Goal: Transaction & Acquisition: Purchase product/service

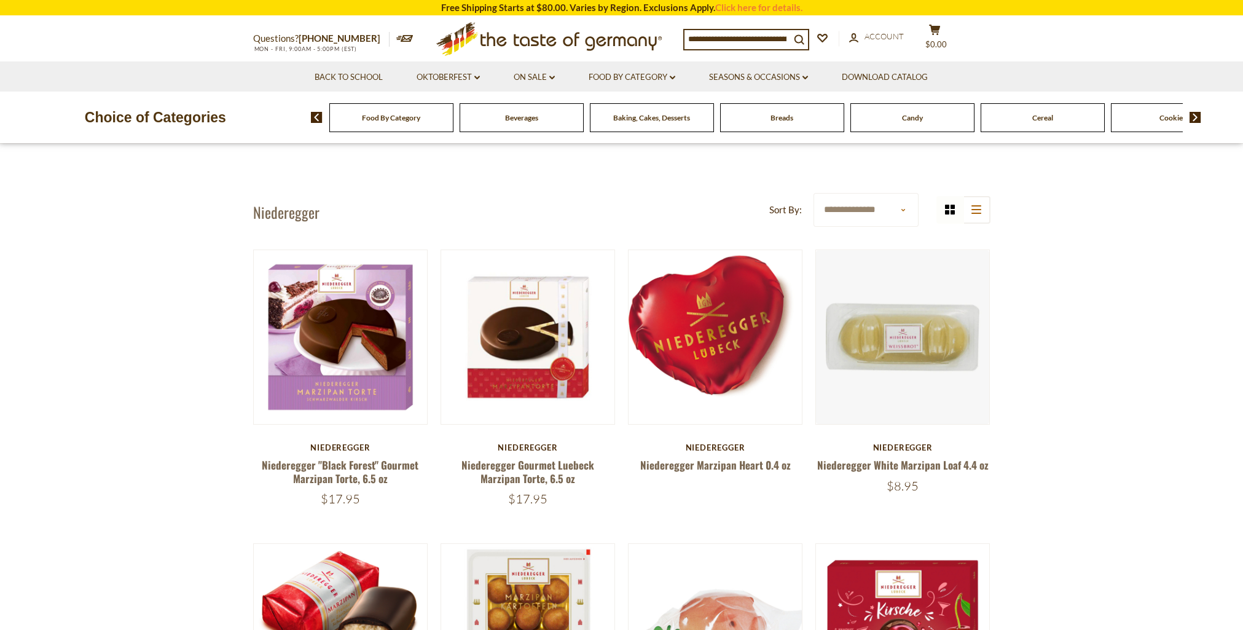
click at [896, 206] on select "**********" at bounding box center [865, 210] width 105 height 34
select select "*********"
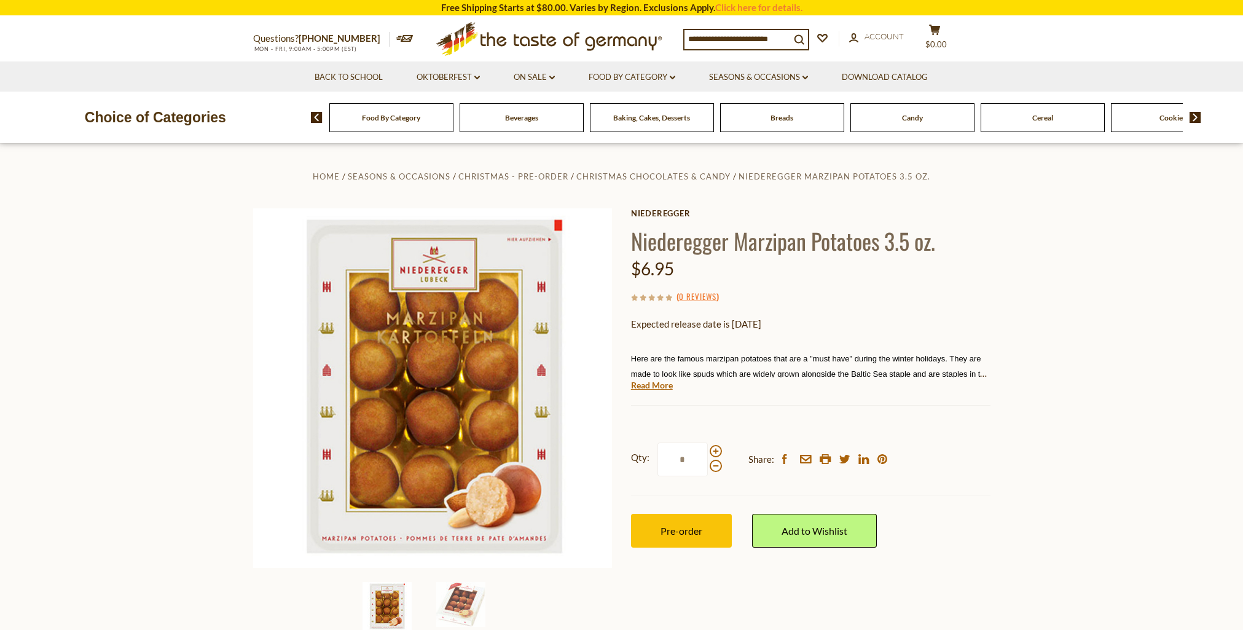
click at [652, 385] on link "Read More" at bounding box center [652, 385] width 42 height 12
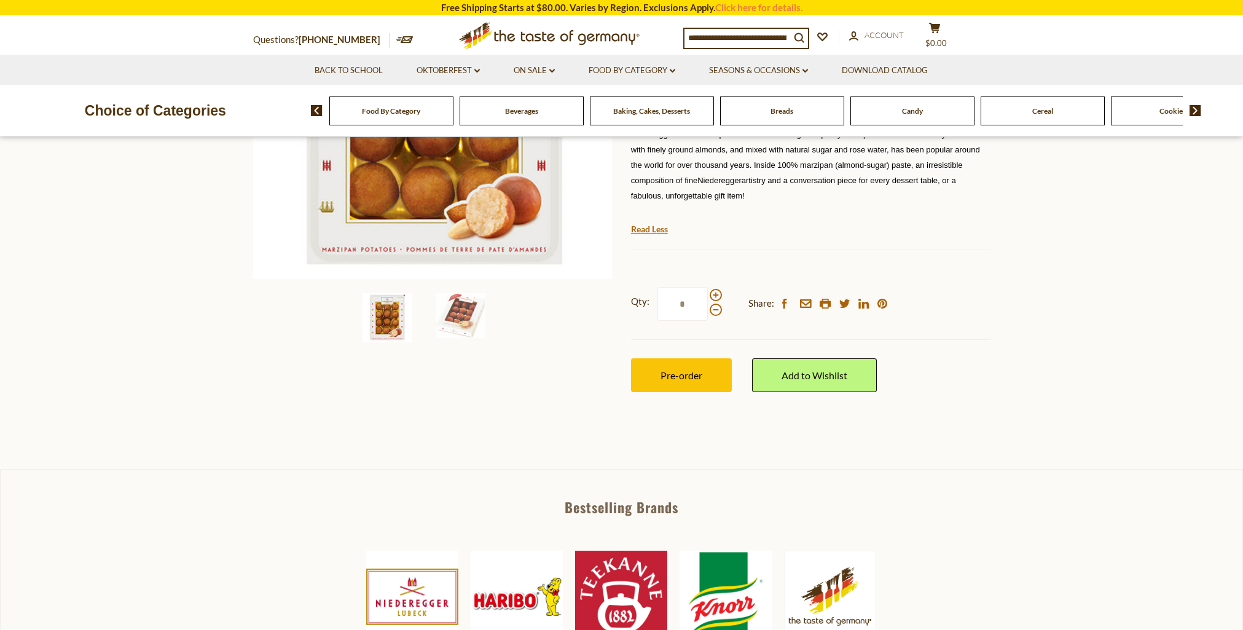
scroll to position [316, 0]
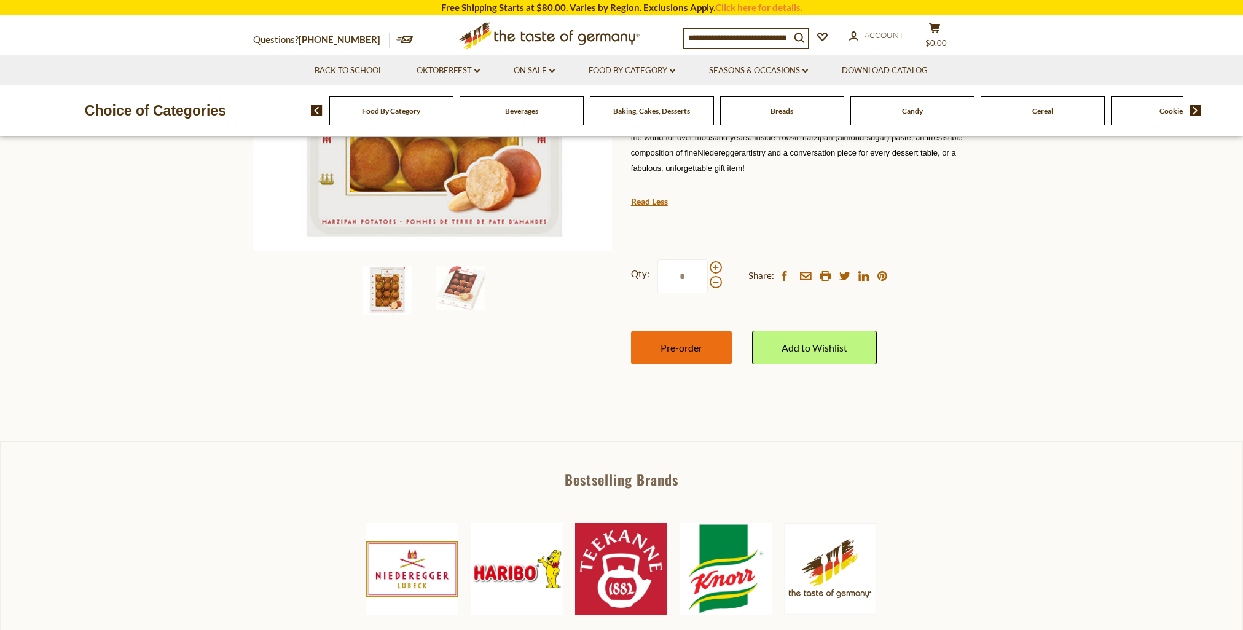
click at [686, 348] on span "Pre-order" at bounding box center [681, 348] width 42 height 12
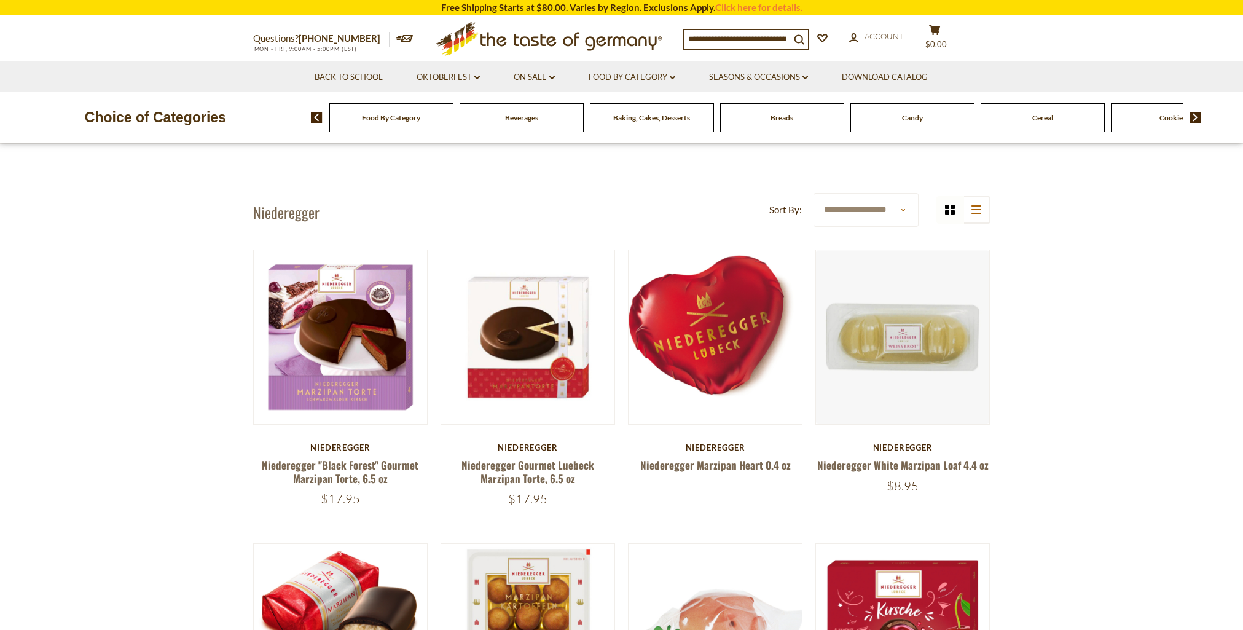
drag, startPoint x: 342, startPoint y: 384, endPoint x: 949, endPoint y: 20, distance: 707.6
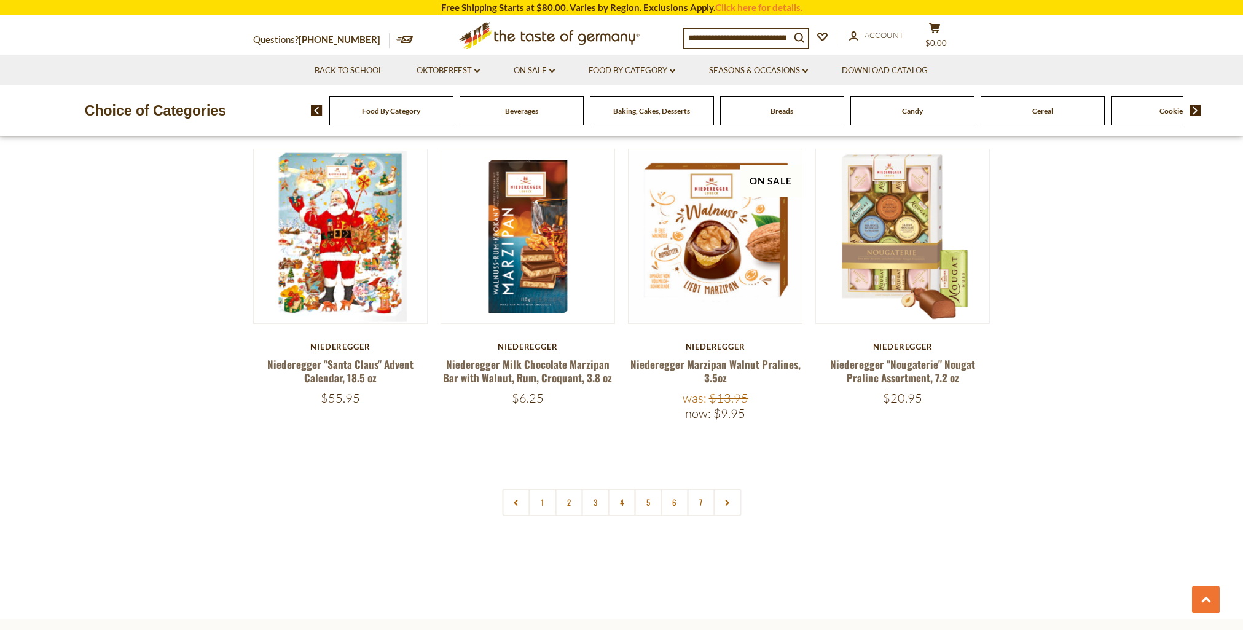
scroll to position [2502, 0]
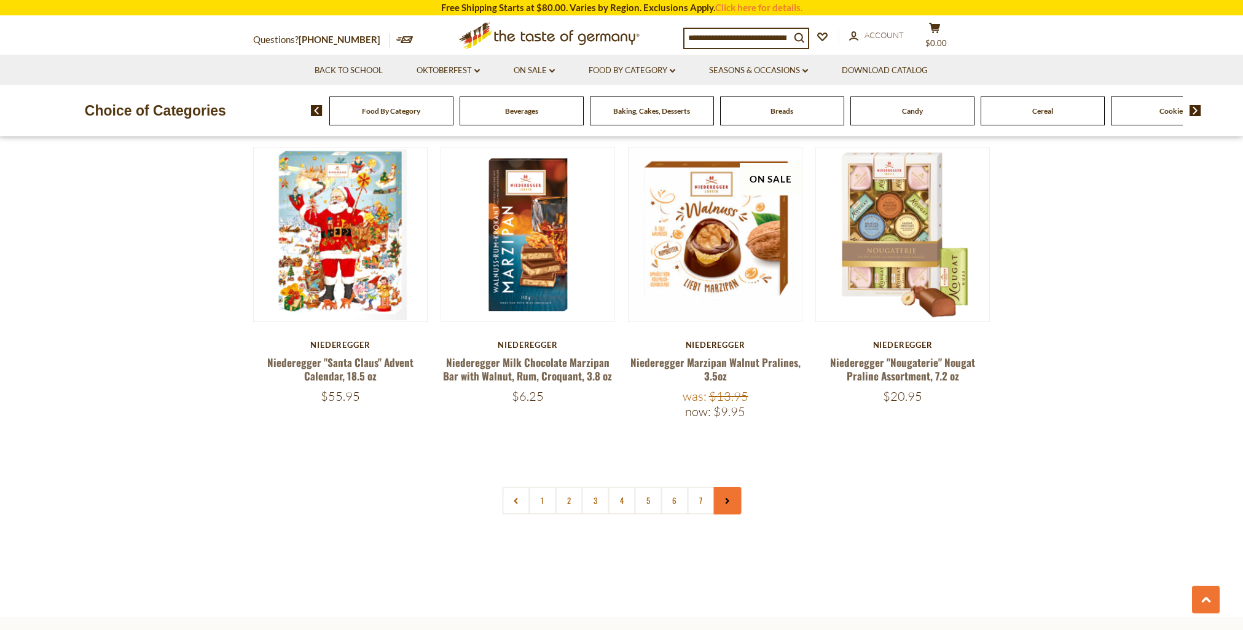
click at [731, 490] on link at bounding box center [727, 501] width 28 height 28
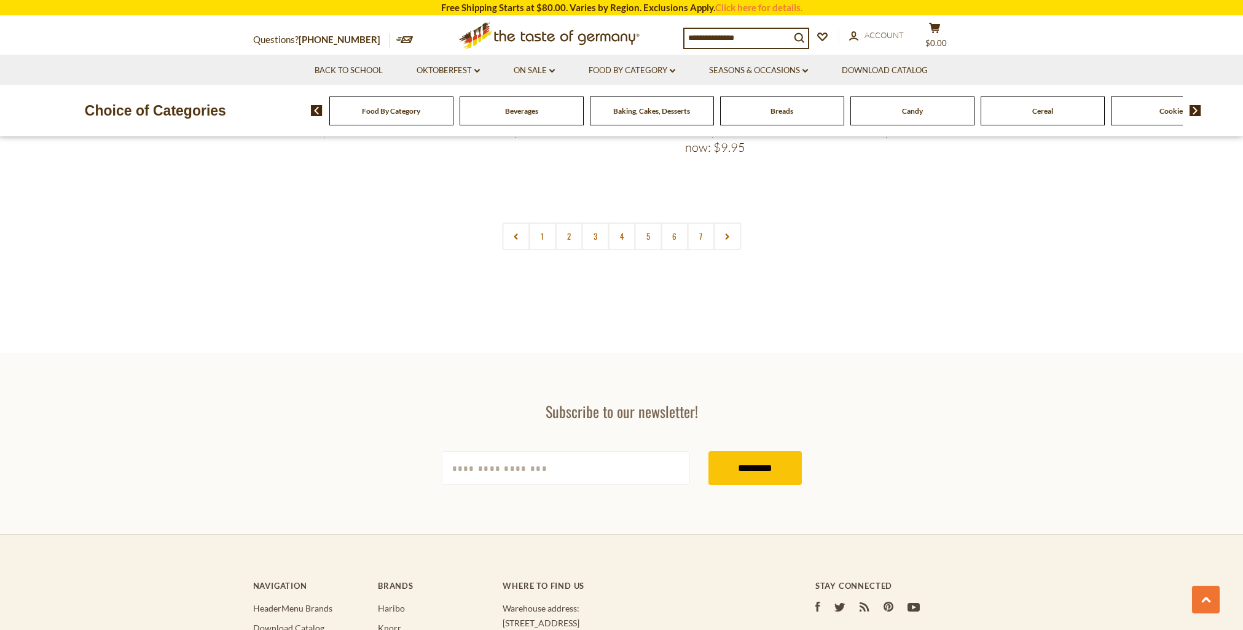
scroll to position [2769, 0]
click at [569, 222] on link "2" at bounding box center [569, 233] width 28 height 28
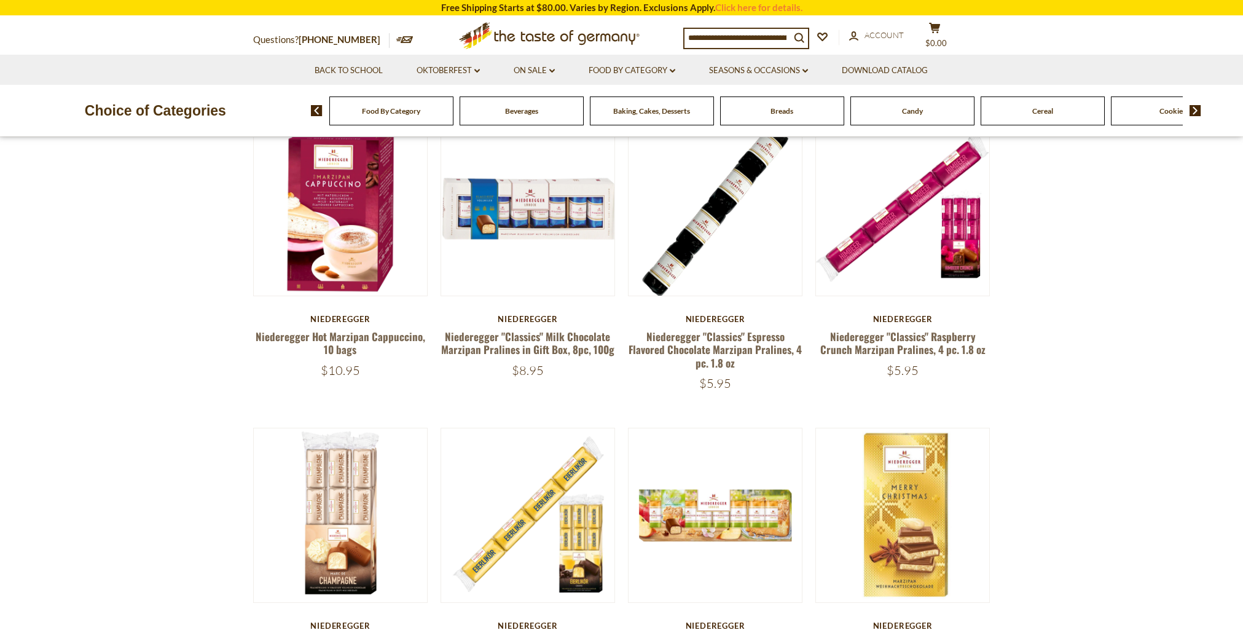
scroll to position [436, 0]
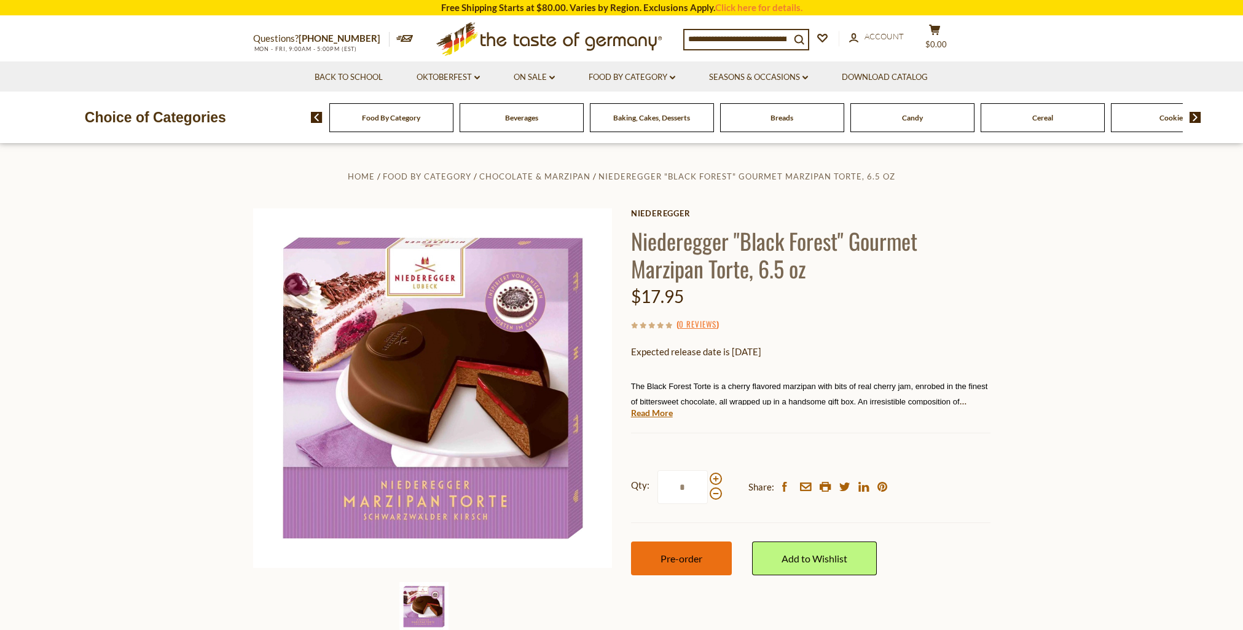
click at [685, 553] on span "Pre-order" at bounding box center [681, 558] width 42 height 12
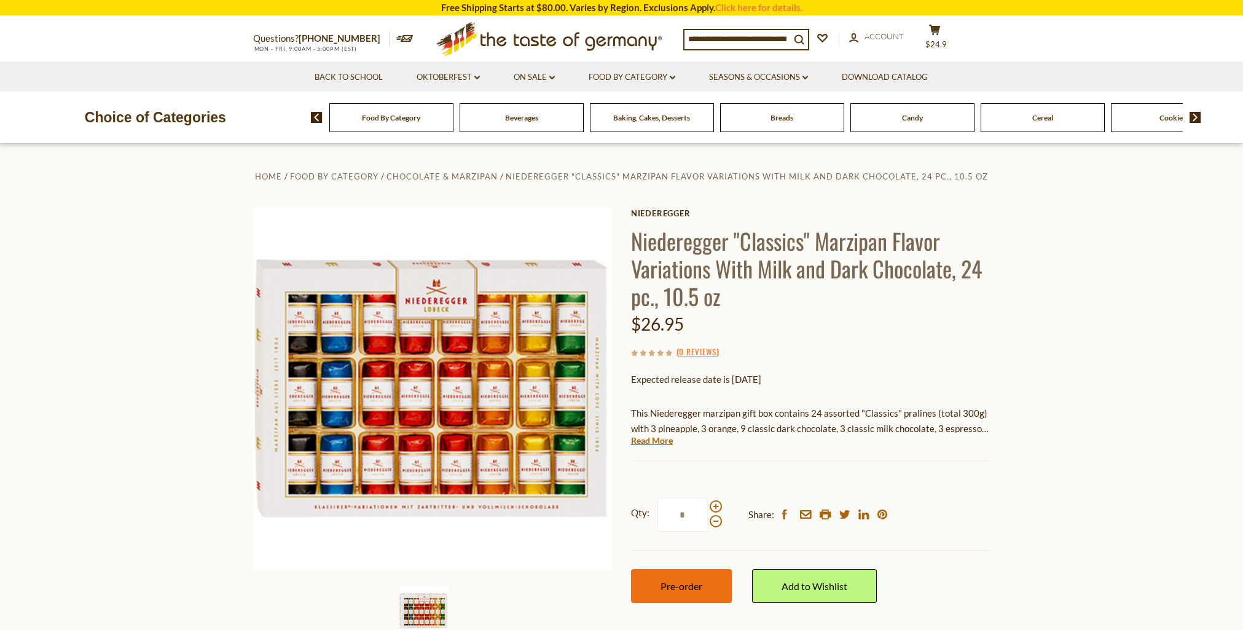
click at [673, 587] on span "Pre-order" at bounding box center [681, 586] width 42 height 12
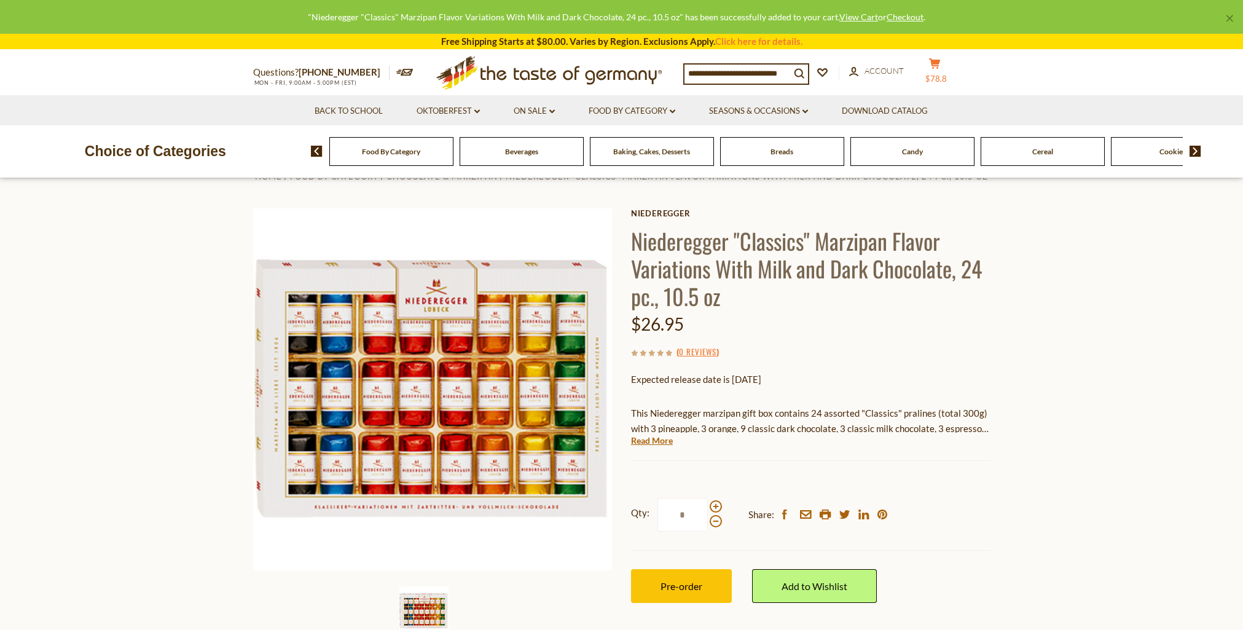
click at [932, 69] on icon "cart" at bounding box center [935, 63] width 12 height 10
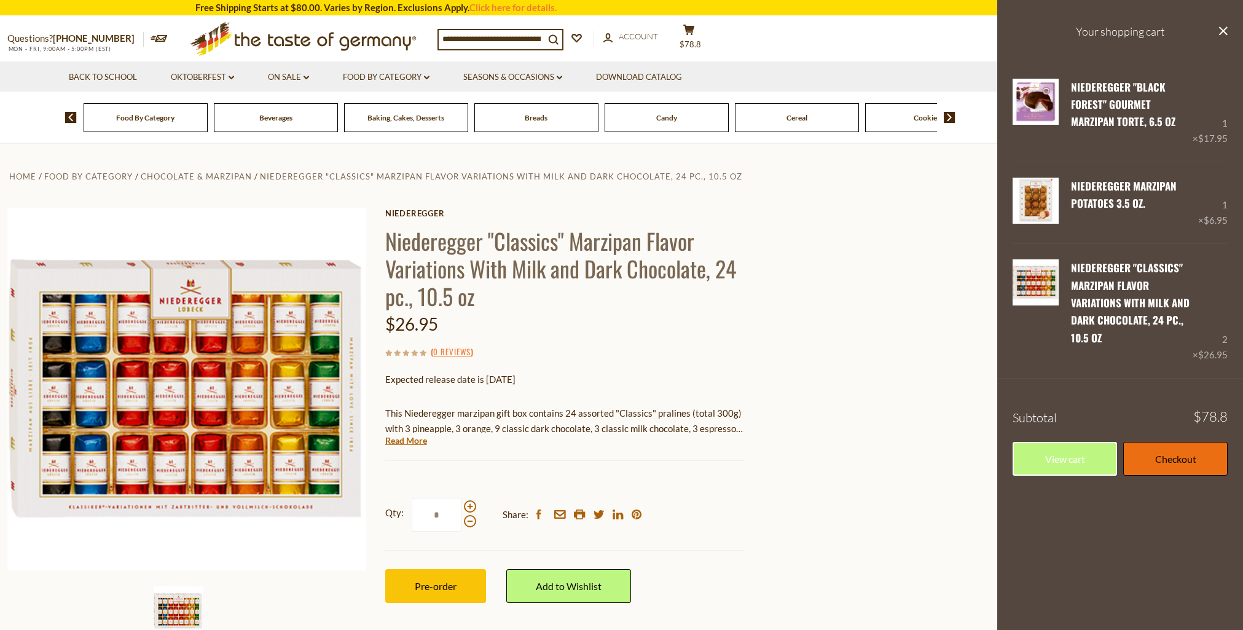
click at [1164, 455] on link "Checkout" at bounding box center [1175, 459] width 104 height 34
